Goal: Use online tool/utility: Utilize a website feature to perform a specific function

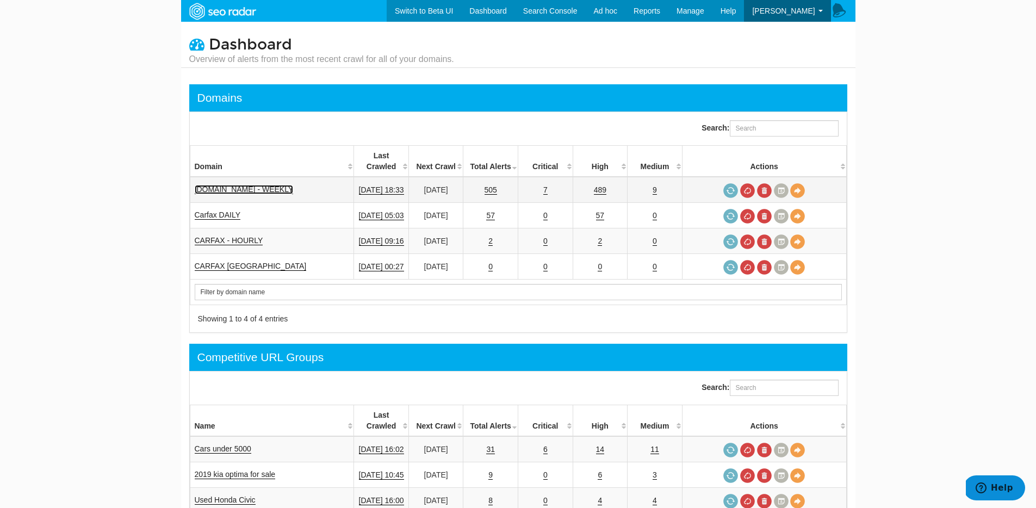
click at [232, 185] on link "www.carfax.com - WEEKLY" at bounding box center [244, 189] width 99 height 9
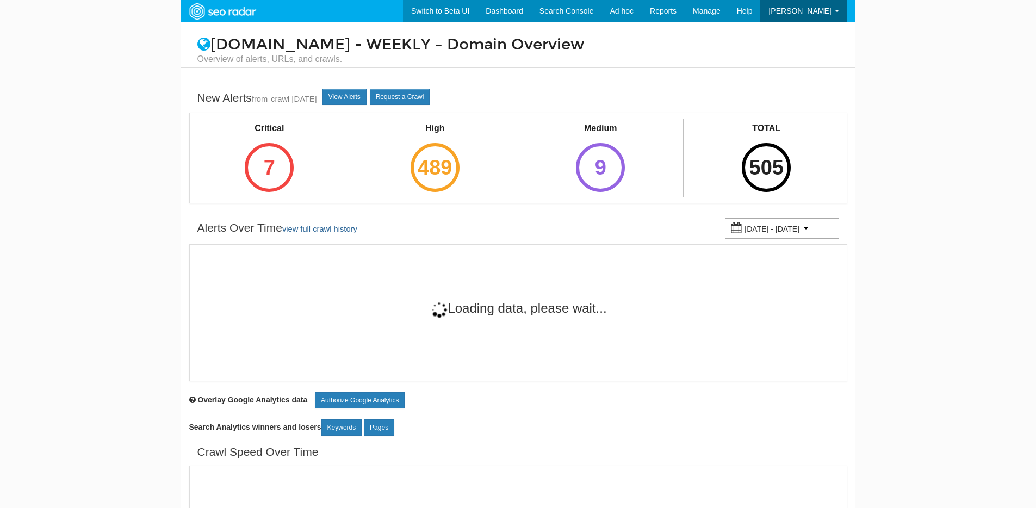
scroll to position [44, 0]
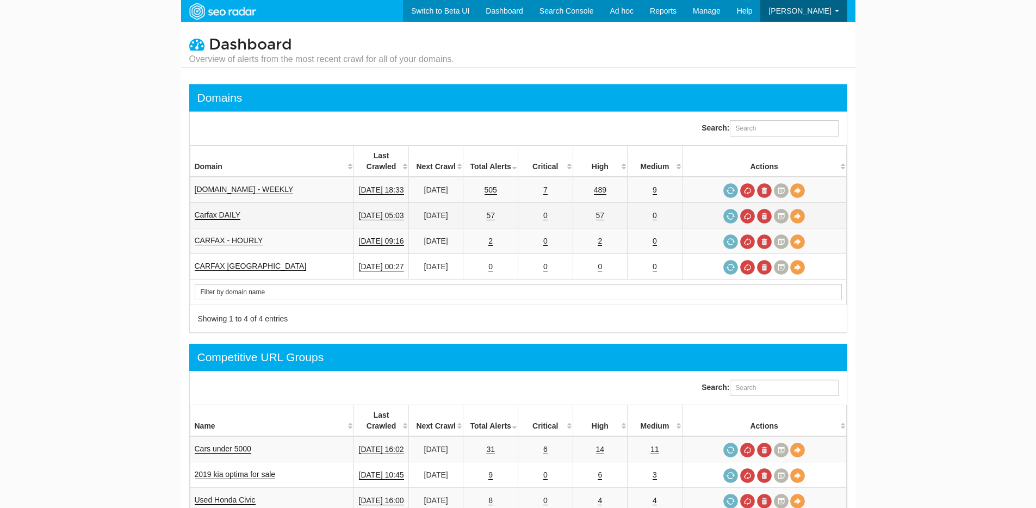
scroll to position [44, 0]
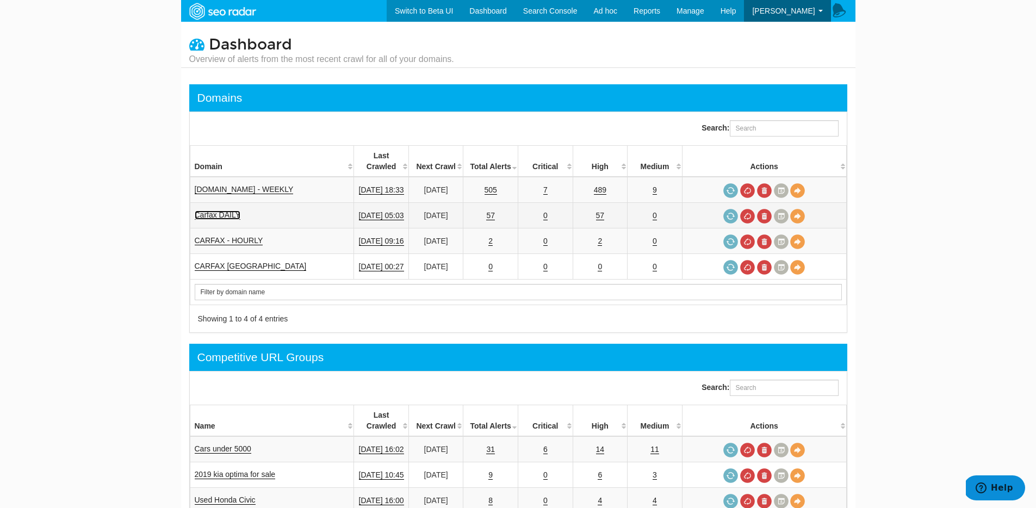
click at [215, 210] on link "Carfax DAILY" at bounding box center [218, 214] width 46 height 9
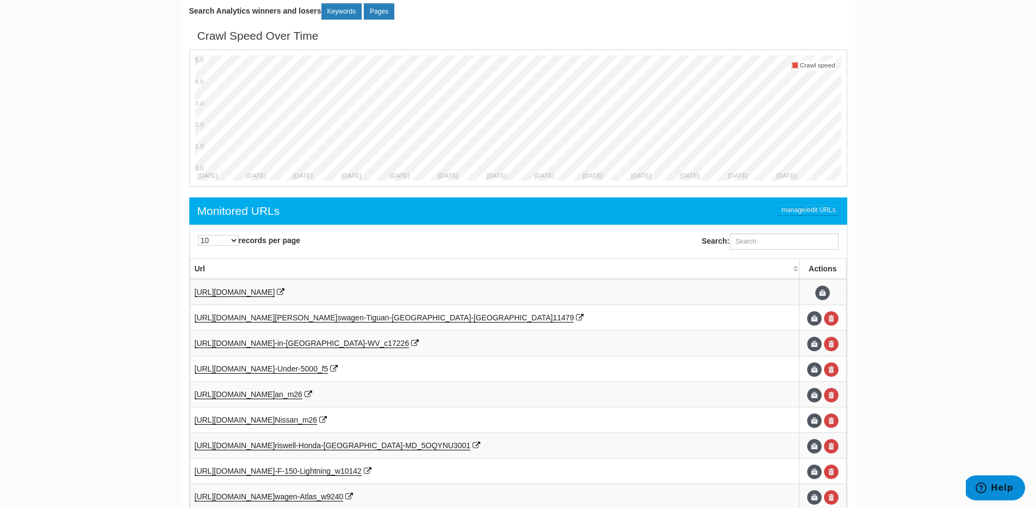
scroll to position [571, 0]
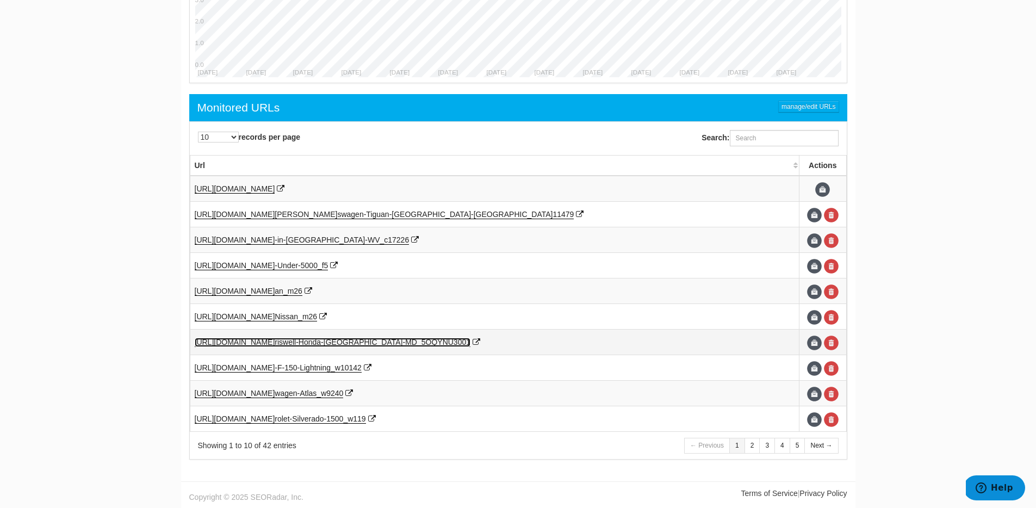
click at [275, 344] on span "[URL][DOMAIN_NAME]" at bounding box center [235, 342] width 80 height 9
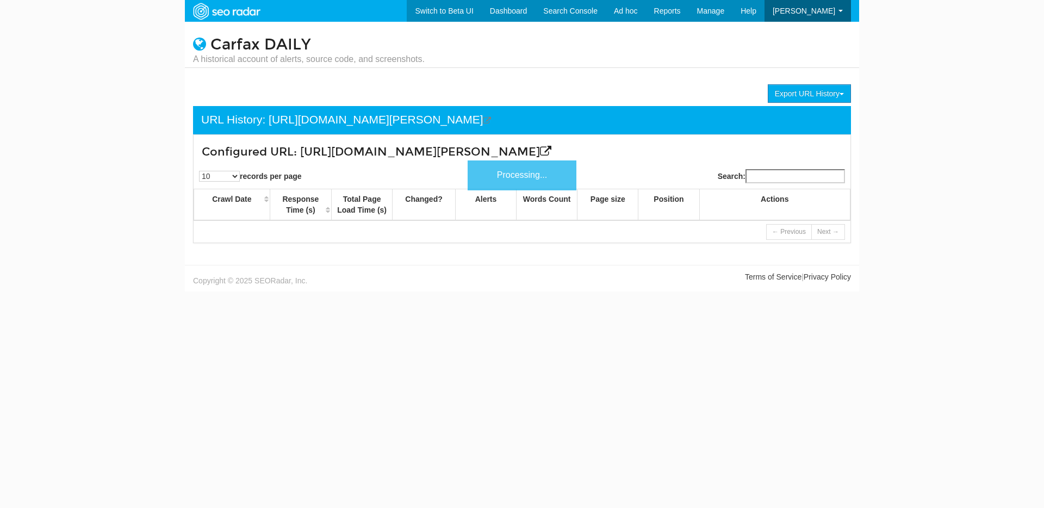
scroll to position [44, 0]
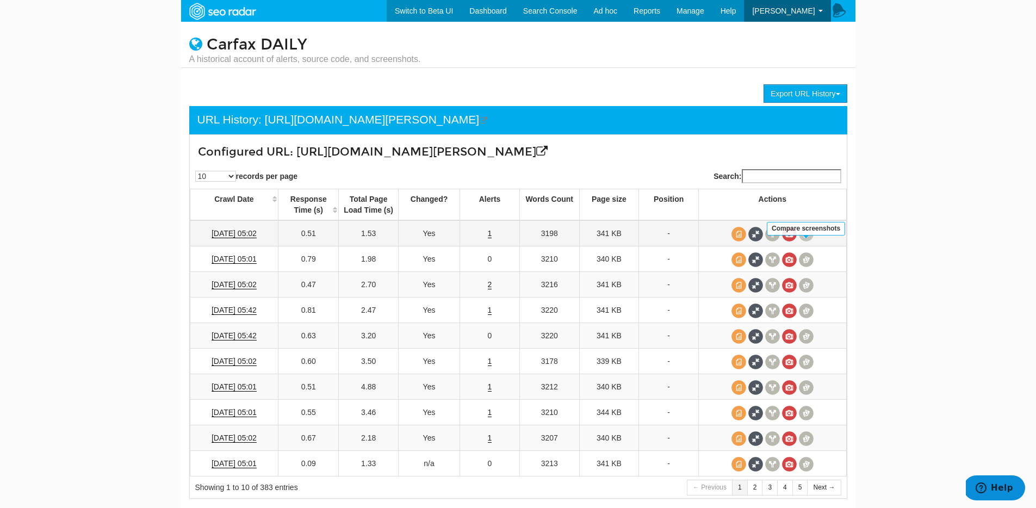
click at [811, 241] on span at bounding box center [806, 234] width 15 height 15
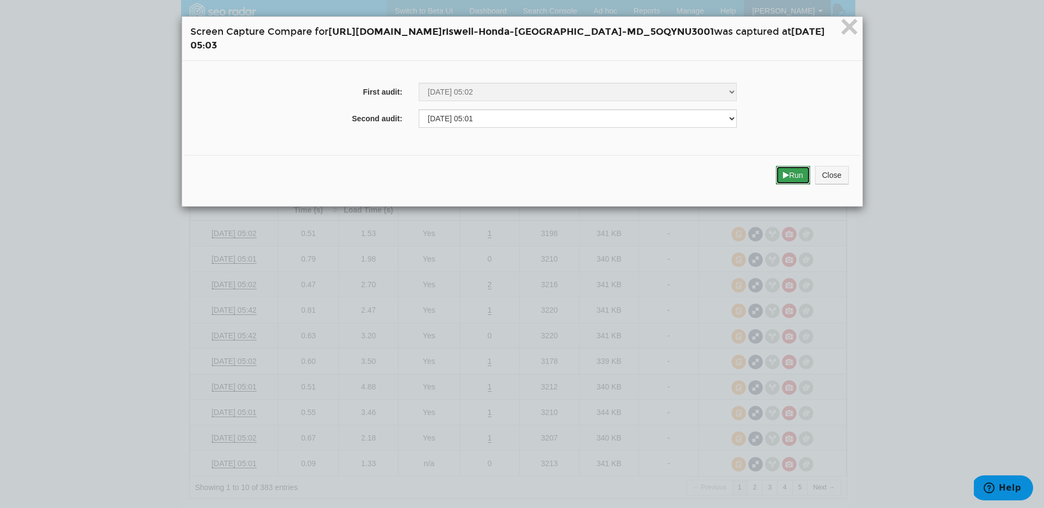
click at [802, 178] on button "Run" at bounding box center [793, 175] width 34 height 18
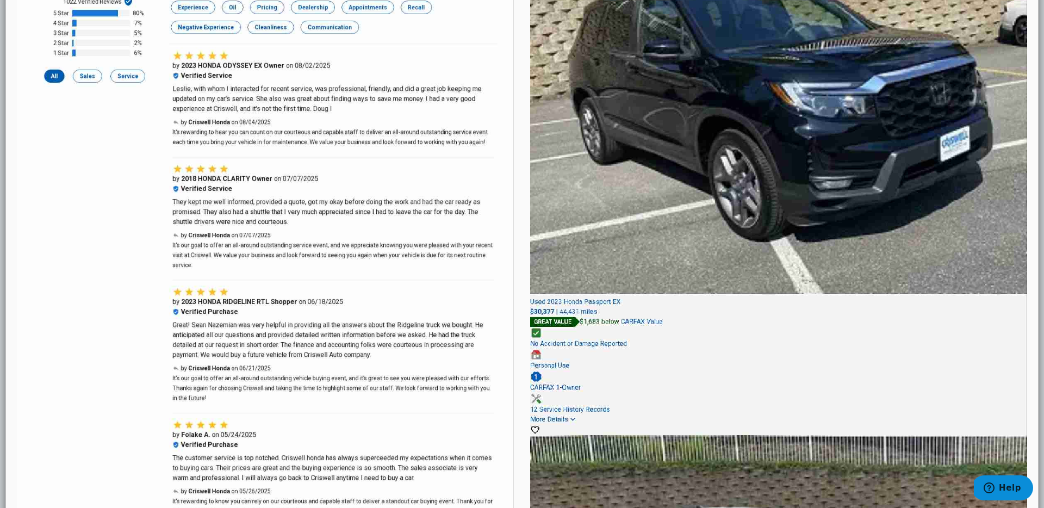
scroll to position [0, 0]
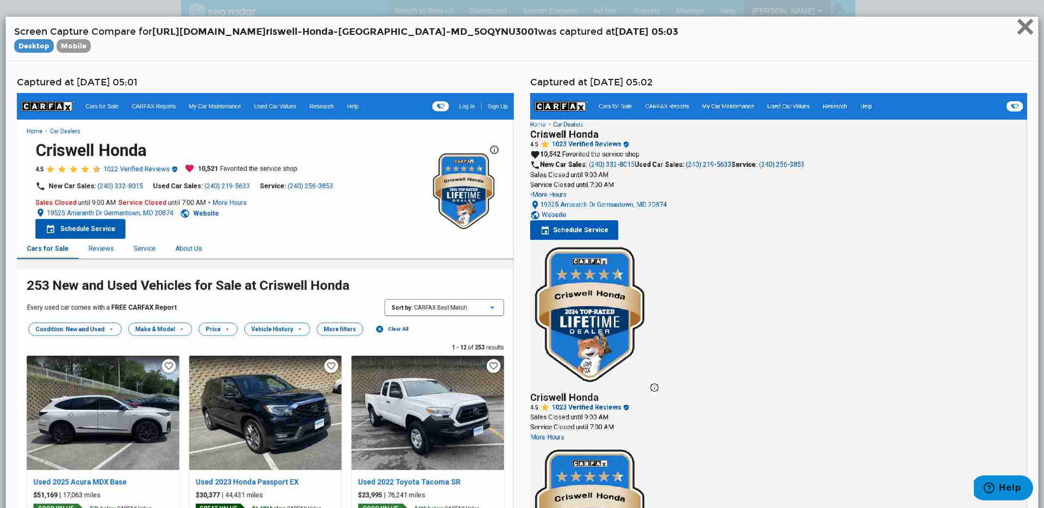
click at [1019, 30] on span "×" at bounding box center [1025, 26] width 19 height 36
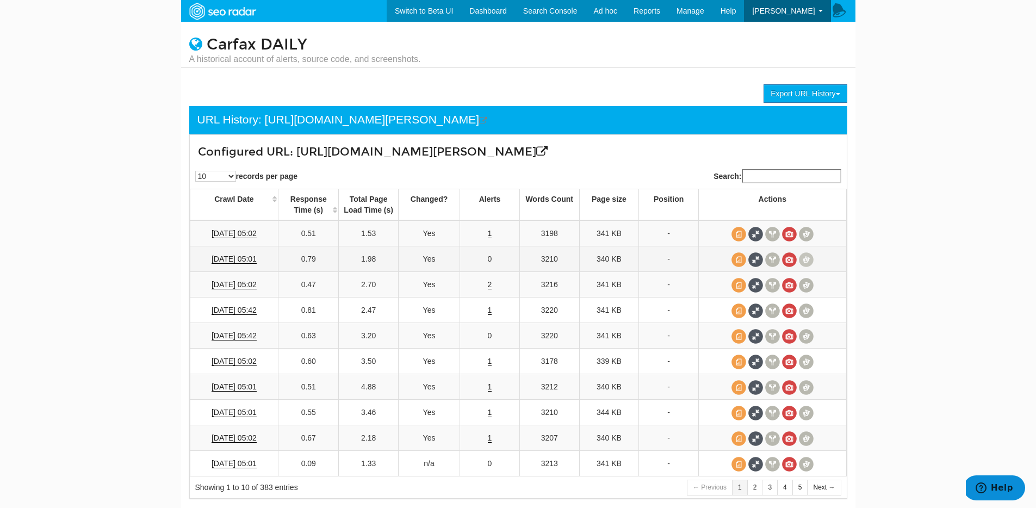
click at [804, 267] on span at bounding box center [806, 259] width 15 height 15
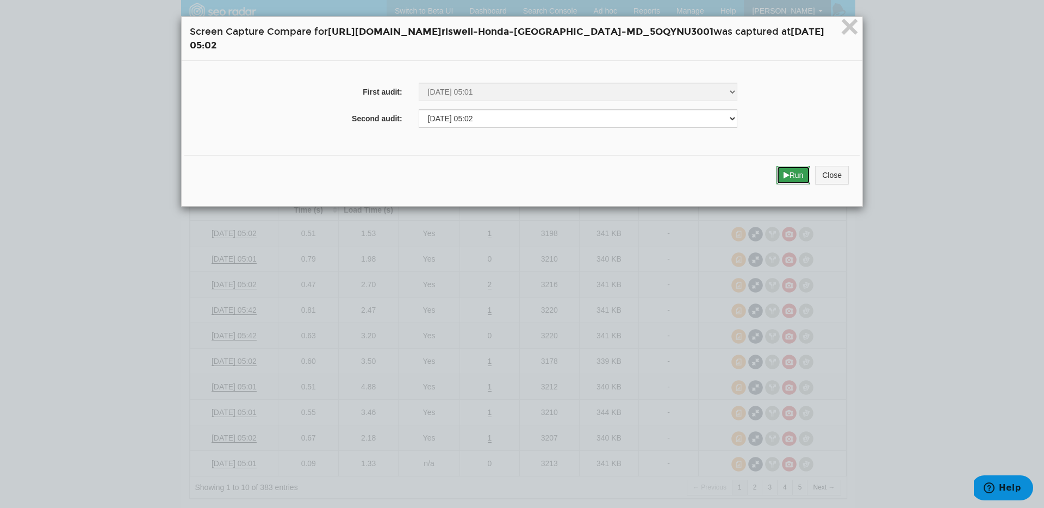
click at [808, 169] on button "Run" at bounding box center [794, 175] width 34 height 18
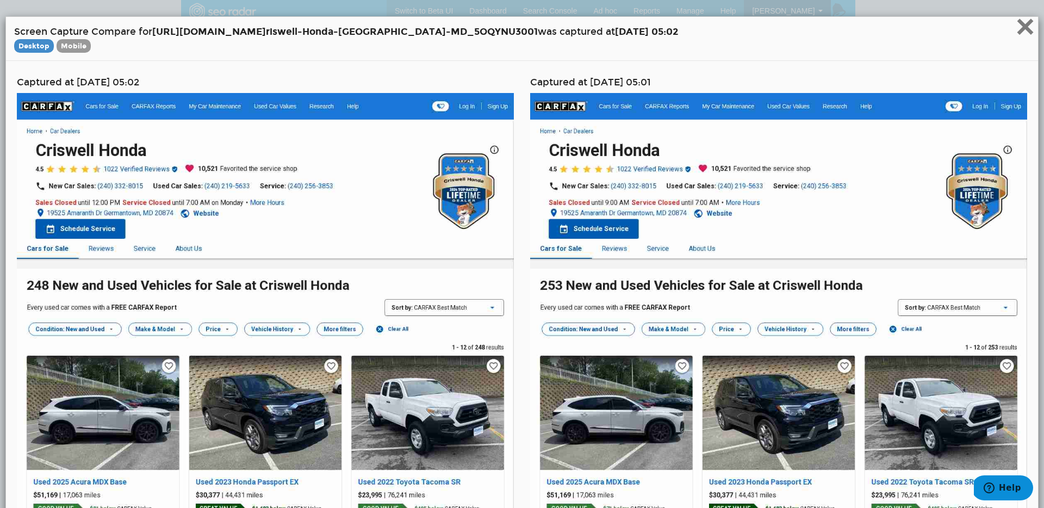
click at [1016, 32] on span "×" at bounding box center [1025, 26] width 19 height 36
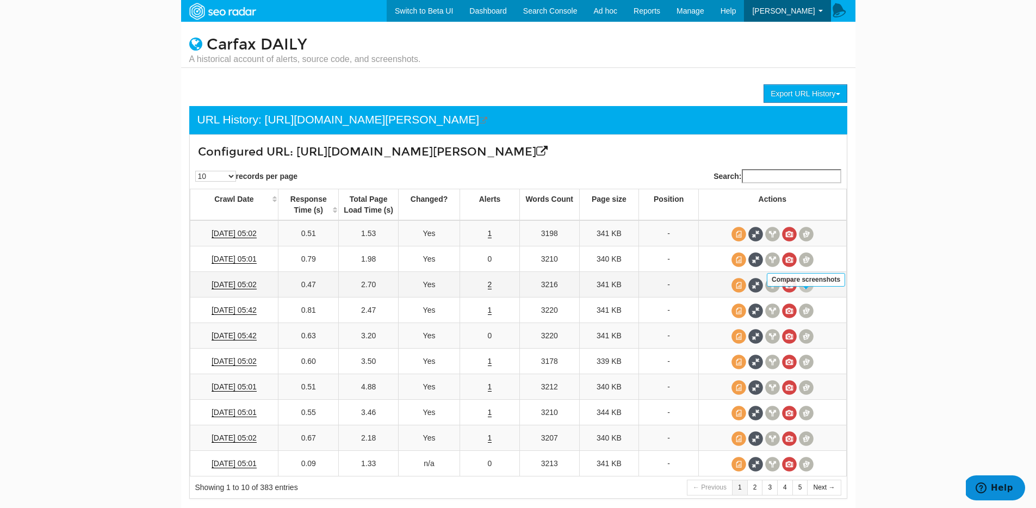
click at [809, 293] on span at bounding box center [806, 285] width 15 height 15
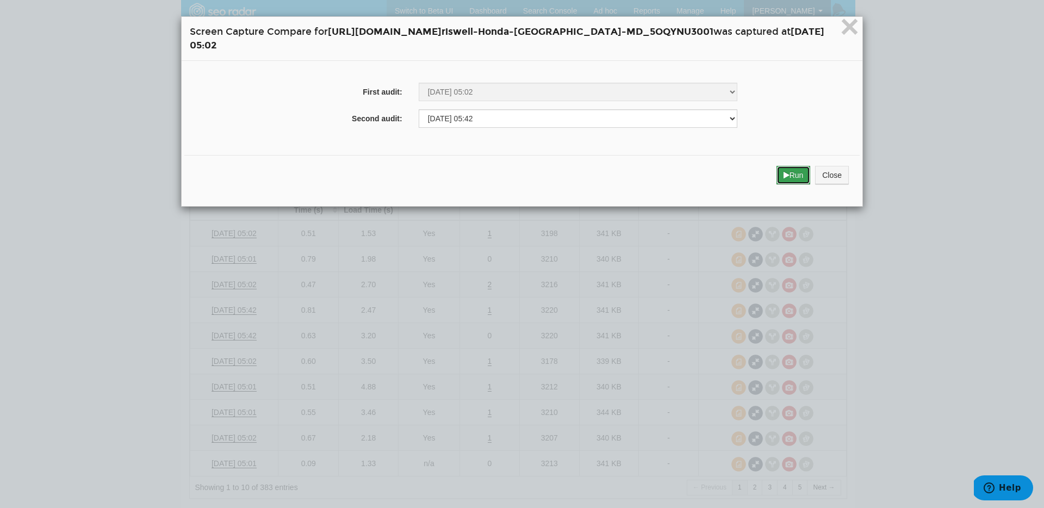
click at [790, 172] on icon "submit" at bounding box center [787, 175] width 6 height 8
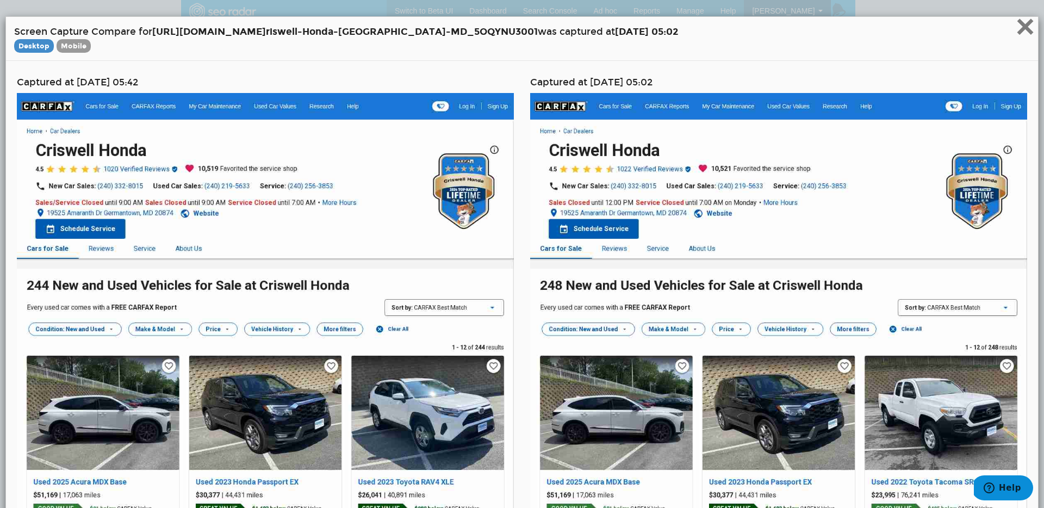
click at [1018, 35] on span "×" at bounding box center [1025, 26] width 19 height 36
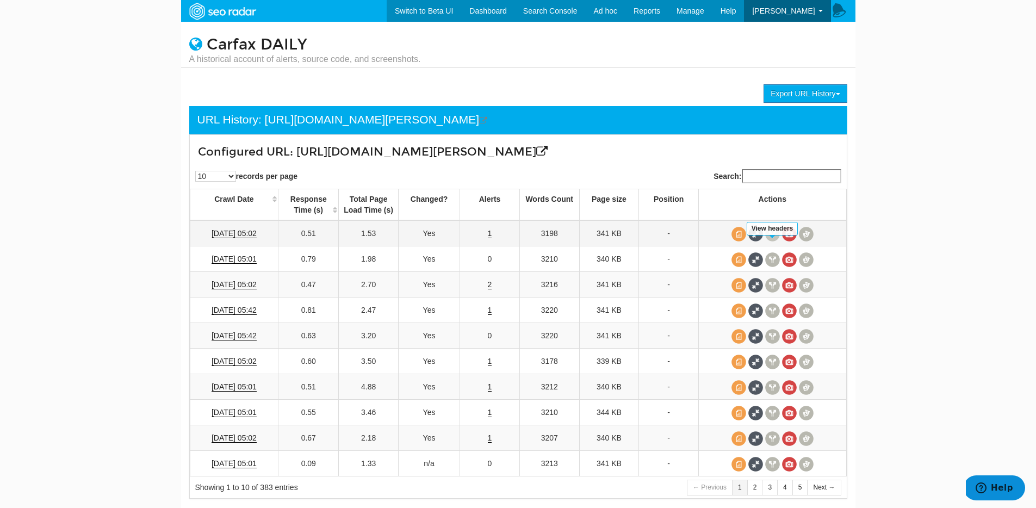
click at [765, 241] on span at bounding box center [772, 234] width 15 height 15
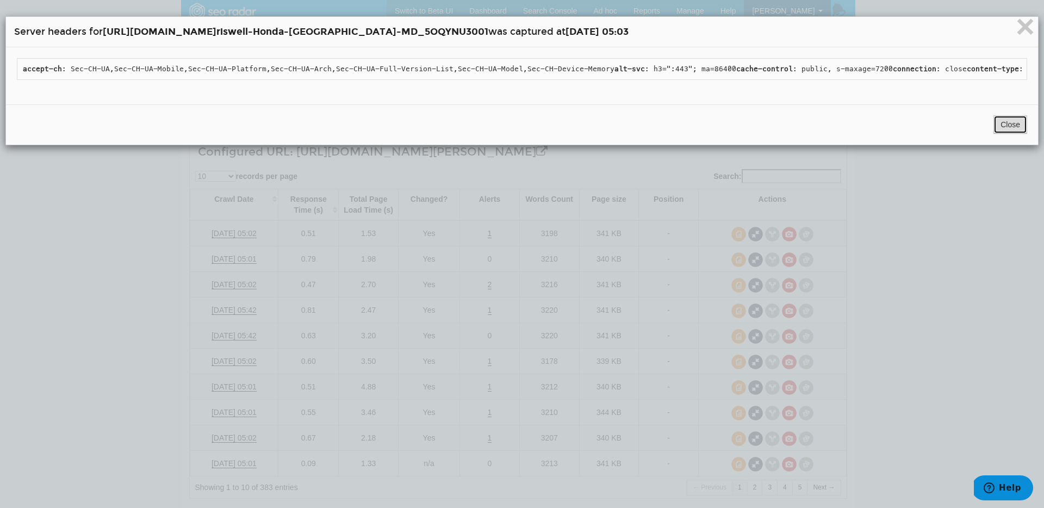
click at [999, 134] on button "Close" at bounding box center [1011, 124] width 34 height 18
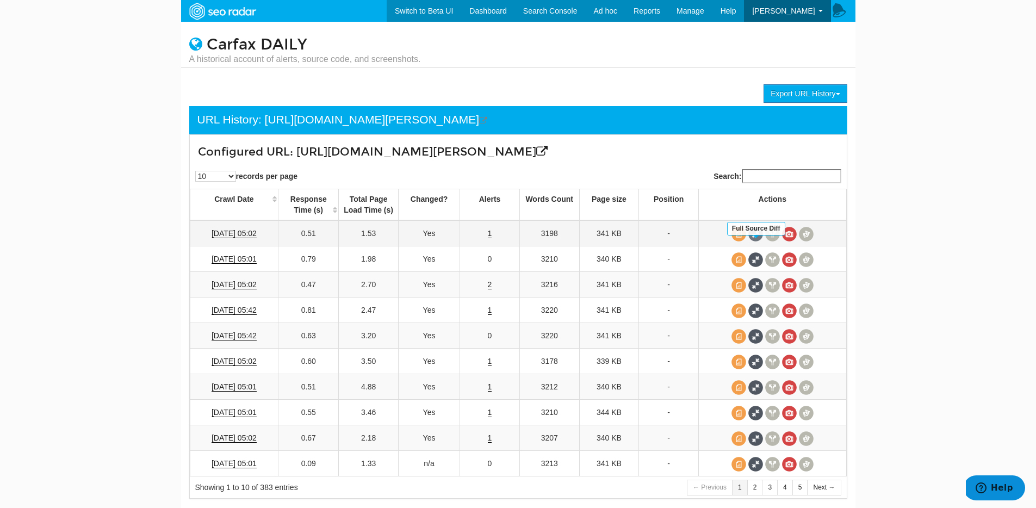
click at [751, 241] on span at bounding box center [755, 234] width 15 height 15
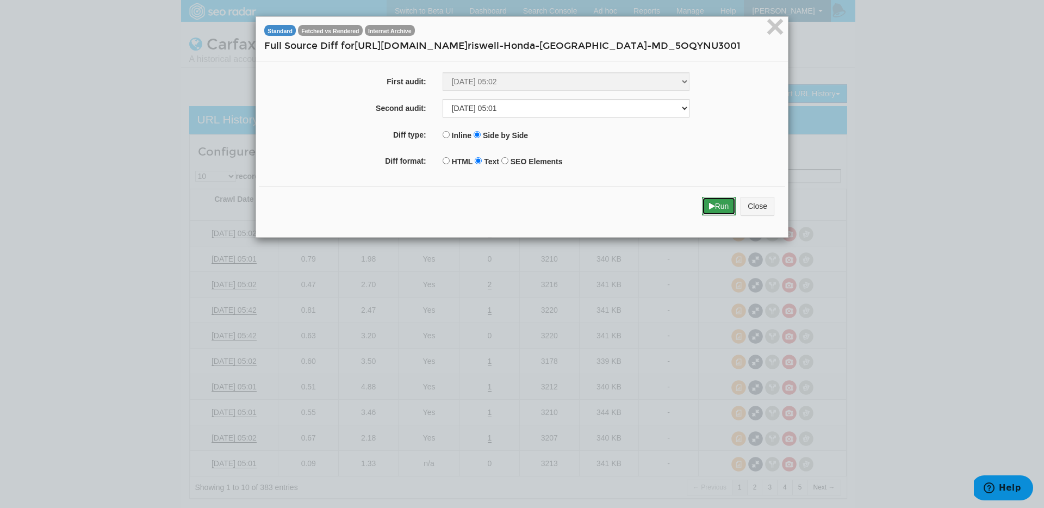
click at [716, 201] on button "Run" at bounding box center [719, 206] width 34 height 18
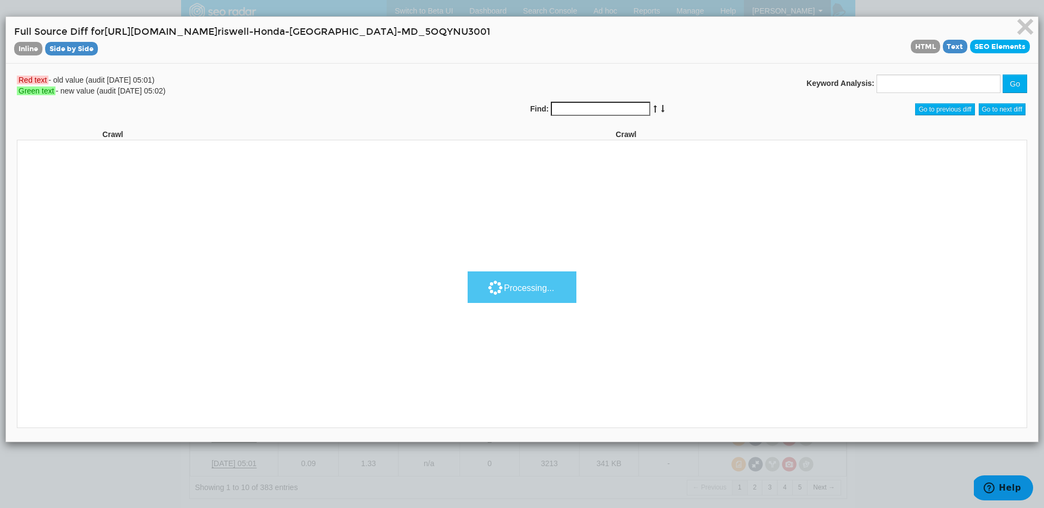
click at [975, 52] on span "SEO Elements" at bounding box center [1000, 47] width 60 height 14
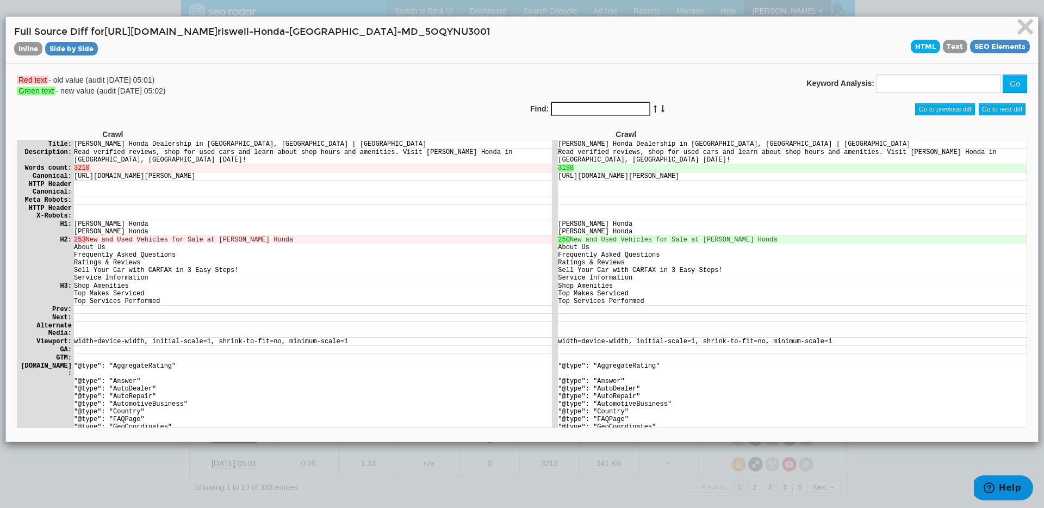
click at [913, 45] on span "HTML" at bounding box center [925, 47] width 29 height 14
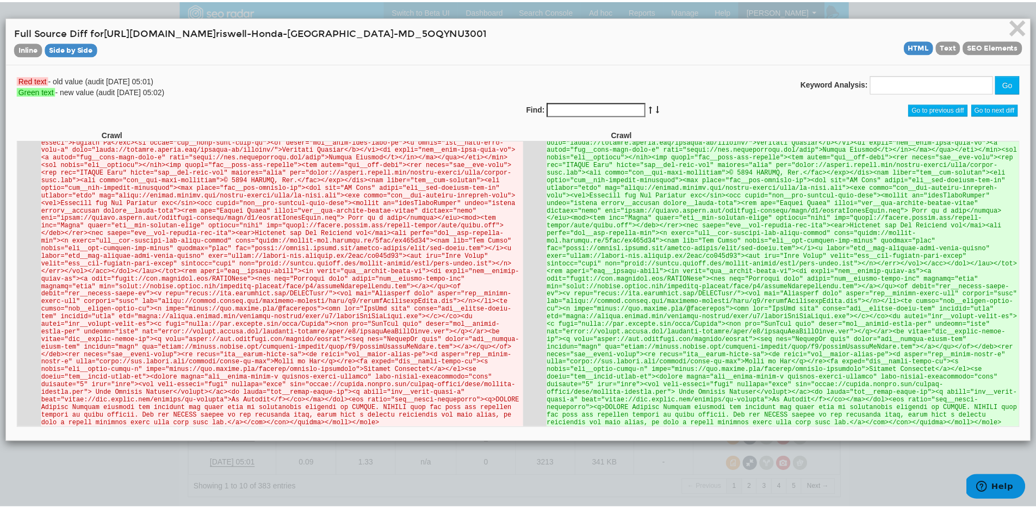
scroll to position [29501, 0]
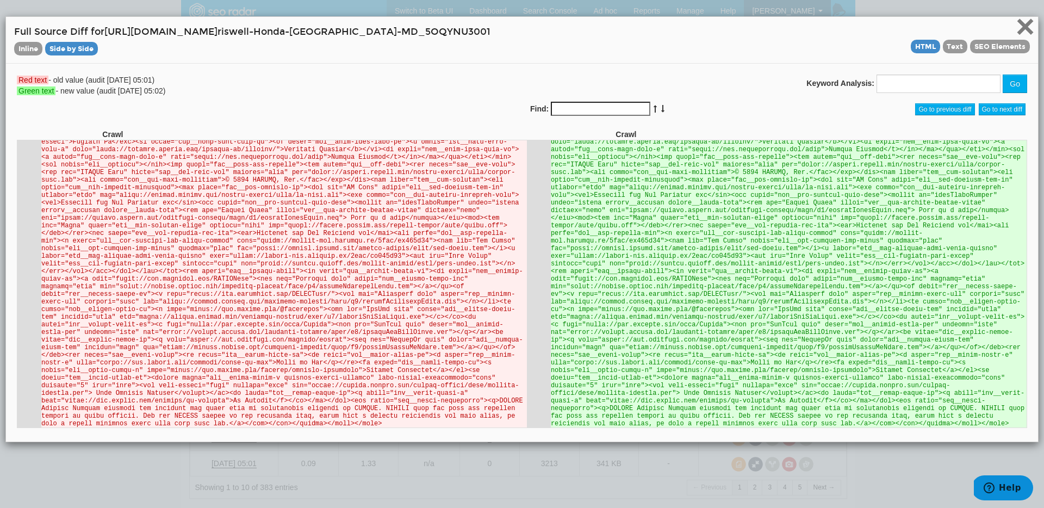
click at [1019, 32] on span "×" at bounding box center [1025, 26] width 19 height 36
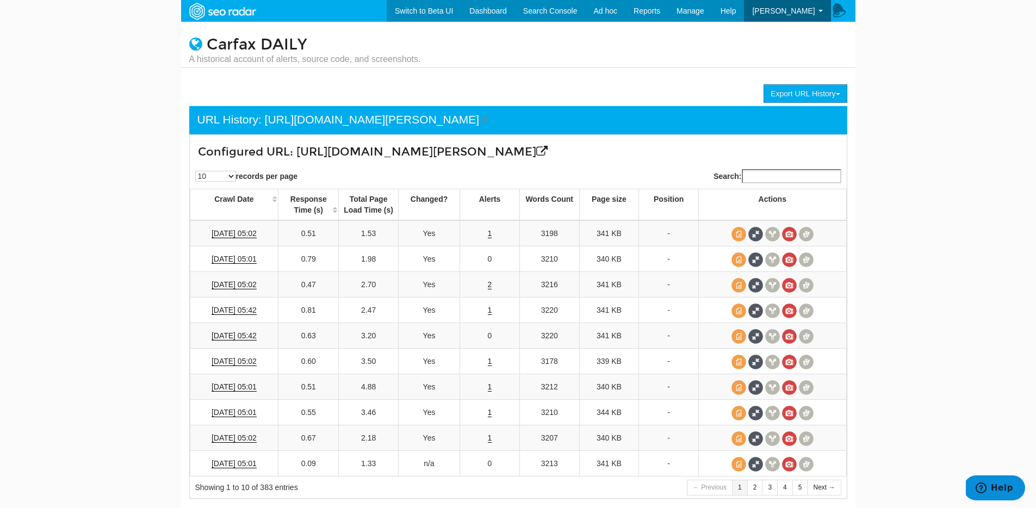
click at [893, 66] on body "Switch to Beta UI Dashboard Search Console Keyword Winners and Losers Page Winn…" at bounding box center [518, 254] width 1036 height 508
